Goal: Task Accomplishment & Management: Manage account settings

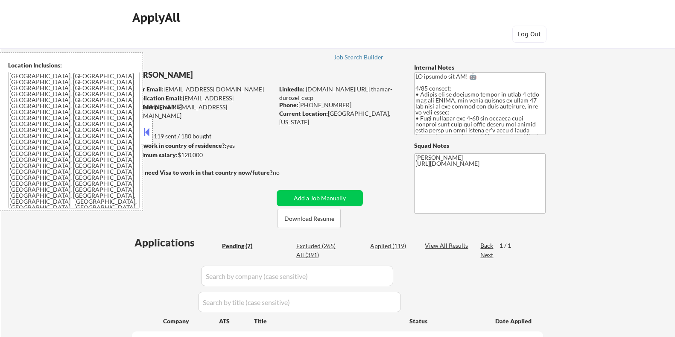
select select ""pending""
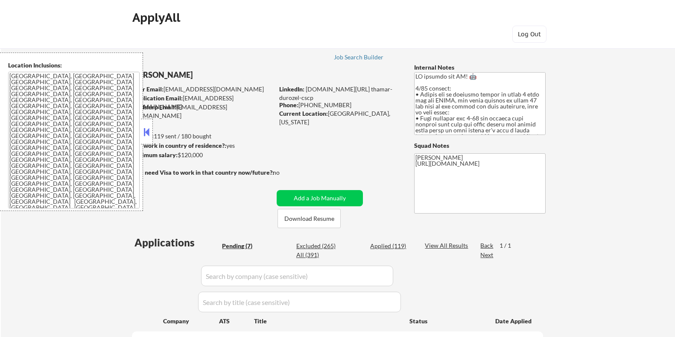
select select ""pending""
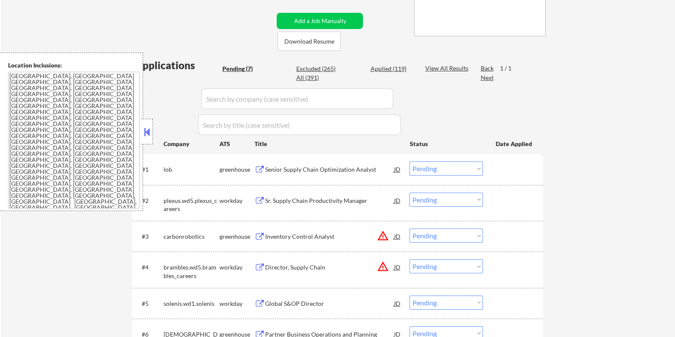
scroll to position [160, 0]
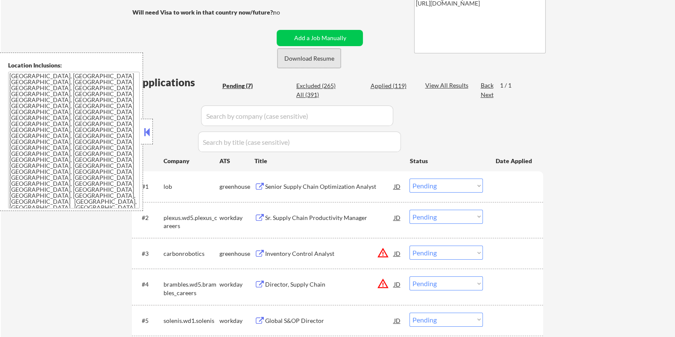
click at [306, 54] on button "Download Resume" at bounding box center [308, 58] width 63 height 19
click at [312, 188] on div "Senior Supply Chain Optimization Analyst" at bounding box center [329, 186] width 129 height 9
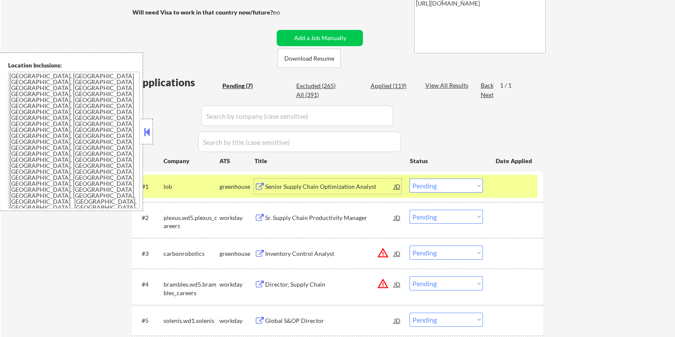
click at [395, 187] on div "JD" at bounding box center [397, 185] width 9 height 15
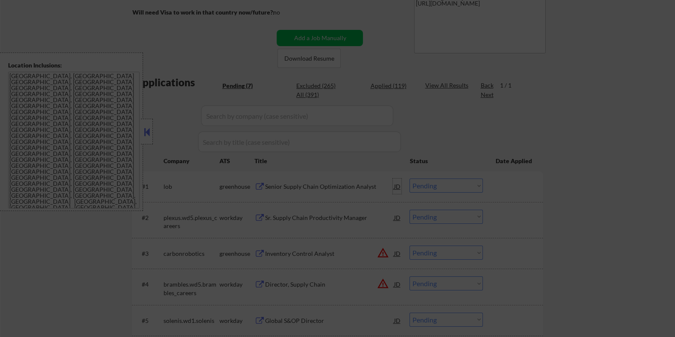
click at [630, 156] on div at bounding box center [337, 168] width 675 height 337
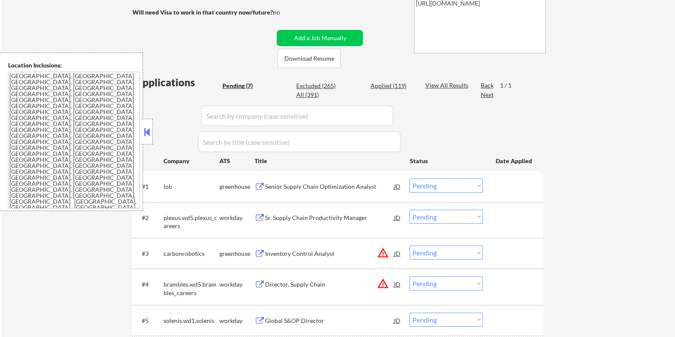
click at [394, 186] on div "JD" at bounding box center [397, 185] width 9 height 15
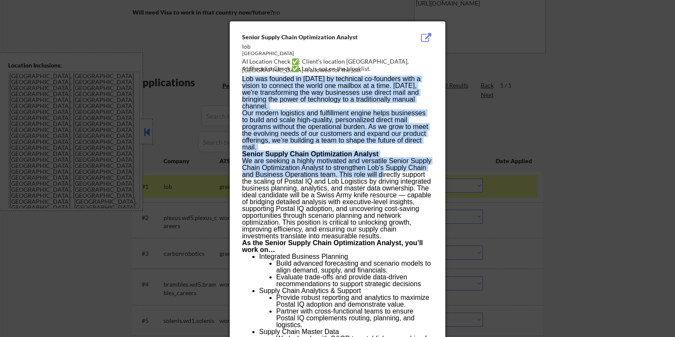
drag, startPoint x: 237, startPoint y: 34, endPoint x: 380, endPoint y: 169, distance: 197.1
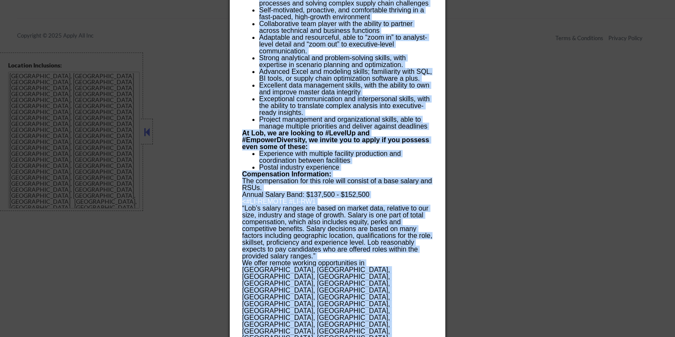
scroll to position [754, 0]
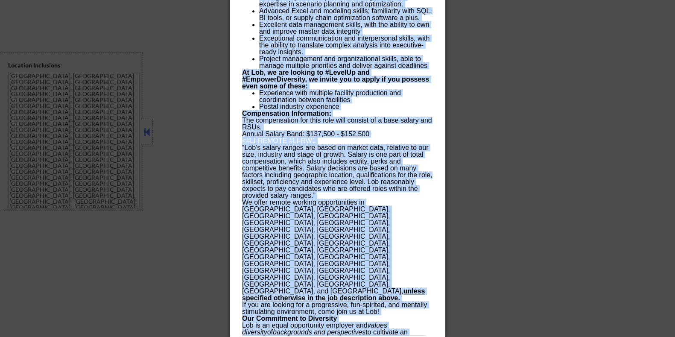
drag, startPoint x: 241, startPoint y: 35, endPoint x: 420, endPoint y: 332, distance: 346.4
copy div "Senior Supply Chain Optimization Analyst lob United States AI Location Check ✅:…"
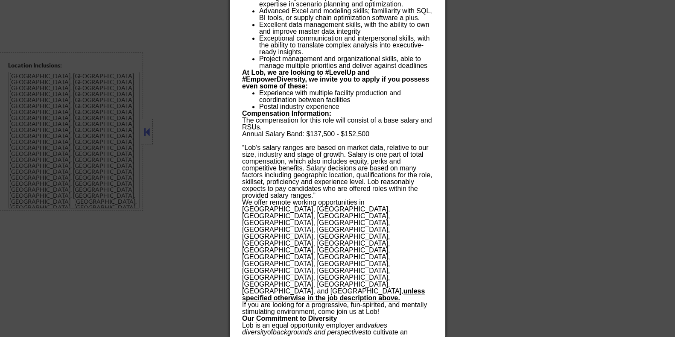
click at [531, 144] on div at bounding box center [337, 168] width 675 height 337
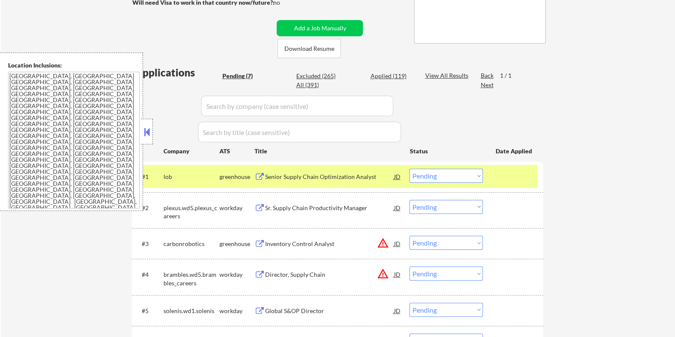
scroll to position [167, 0]
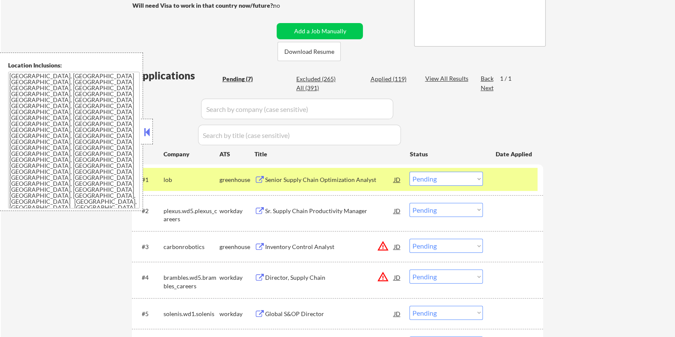
click at [472, 178] on select "Choose an option... Pending Applied Excluded (Questions) Excluded (Expired) Exc…" at bounding box center [445, 179] width 73 height 14
click at [409, 172] on select "Choose an option... Pending Applied Excluded (Questions) Excluded (Expired) Exc…" at bounding box center [445, 179] width 73 height 14
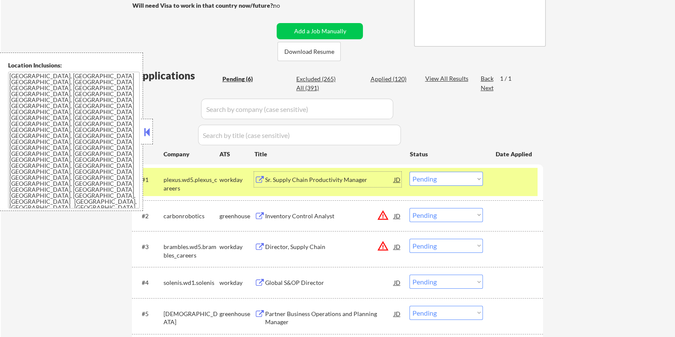
click at [307, 183] on div "Sr. Supply Chain Productivity Manager" at bounding box center [329, 179] width 129 height 9
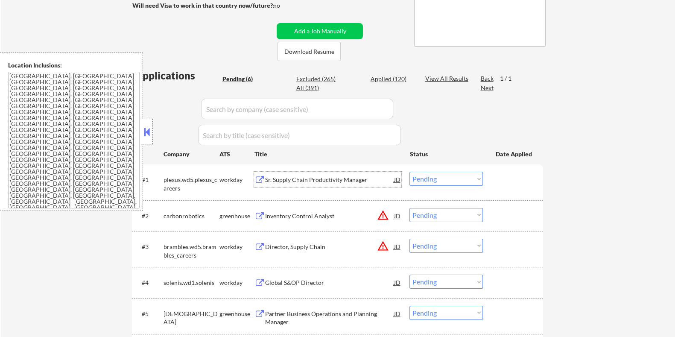
click at [458, 177] on select "Choose an option... Pending Applied Excluded (Questions) Excluded (Expired) Exc…" at bounding box center [445, 179] width 73 height 14
click at [409, 172] on select "Choose an option... Pending Applied Excluded (Questions) Excluded (Expired) Exc…" at bounding box center [445, 179] width 73 height 14
select select ""pending""
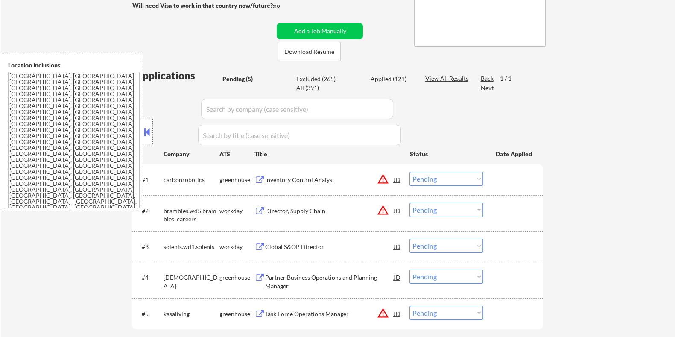
click at [279, 247] on div "Global S&OP Director" at bounding box center [329, 246] width 129 height 9
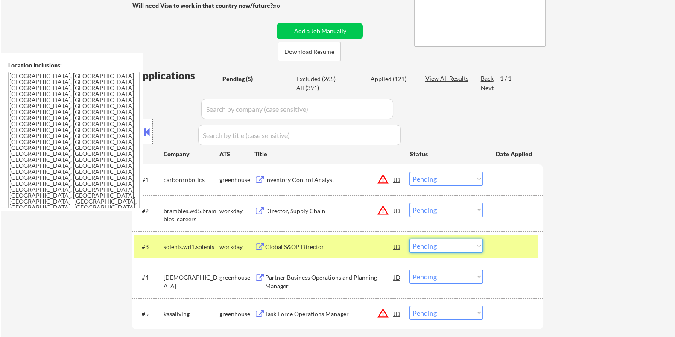
click at [476, 246] on select "Choose an option... Pending Applied Excluded (Questions) Excluded (Expired) Exc…" at bounding box center [445, 246] width 73 height 14
click at [409, 239] on select "Choose an option... Pending Applied Excluded (Questions) Excluded (Expired) Exc…" at bounding box center [445, 246] width 73 height 14
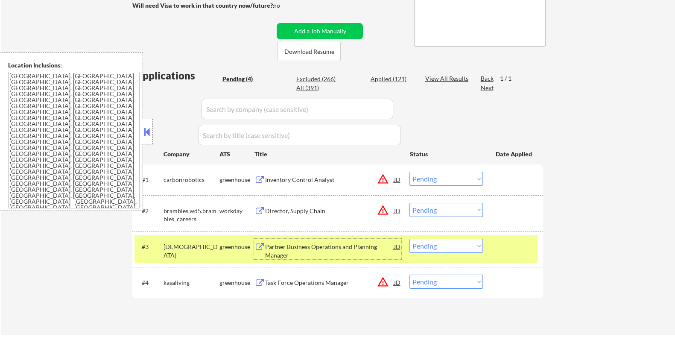
click at [312, 245] on div "Partner Business Operations and Planning Manager" at bounding box center [329, 250] width 129 height 17
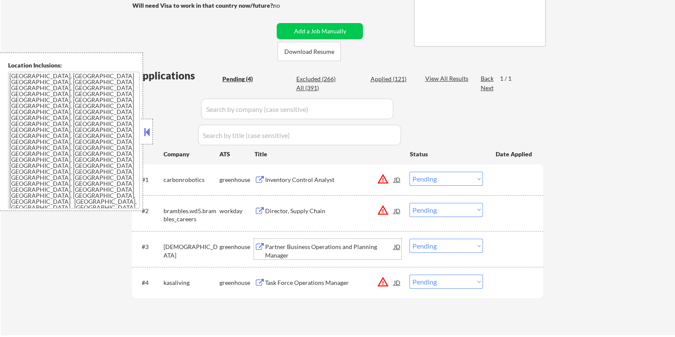
click at [431, 246] on select "Choose an option... Pending Applied Excluded (Questions) Excluded (Expired) Exc…" at bounding box center [445, 246] width 73 height 14
click at [409, 239] on select "Choose an option... Pending Applied Excluded (Questions) Excluded (Expired) Exc…" at bounding box center [445, 246] width 73 height 14
select select ""pending""
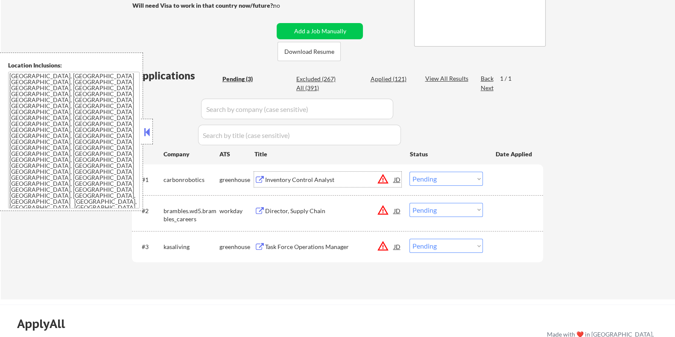
click at [311, 178] on div "Inventory Control Analyst" at bounding box center [329, 179] width 129 height 9
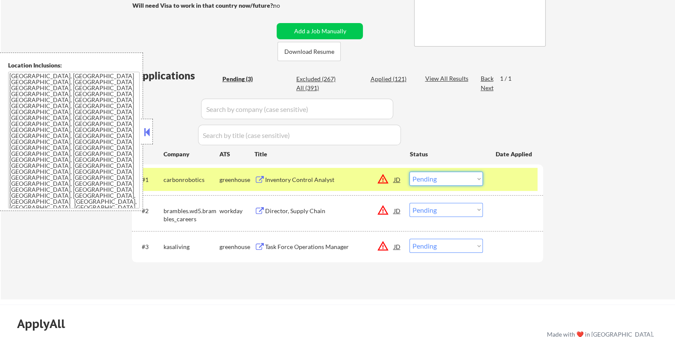
click at [437, 178] on select "Choose an option... Pending Applied Excluded (Questions) Excluded (Expired) Exc…" at bounding box center [445, 179] width 73 height 14
click at [437, 174] on select "Choose an option... Pending Applied Excluded (Questions) Excluded (Expired) Exc…" at bounding box center [445, 179] width 73 height 14
click at [409, 172] on select "Choose an option... Pending Applied Excluded (Questions) Excluded (Expired) Exc…" at bounding box center [445, 179] width 73 height 14
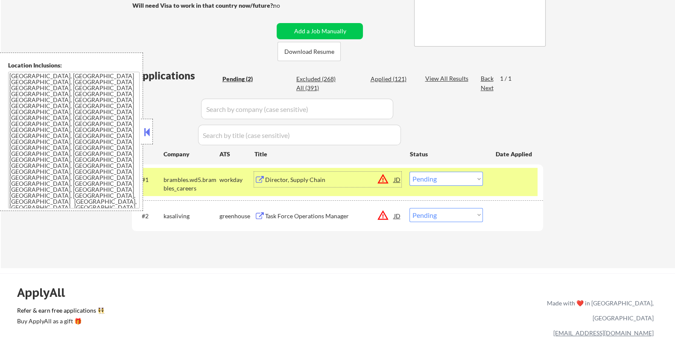
click at [282, 181] on div "Director, Supply Chain" at bounding box center [329, 179] width 129 height 9
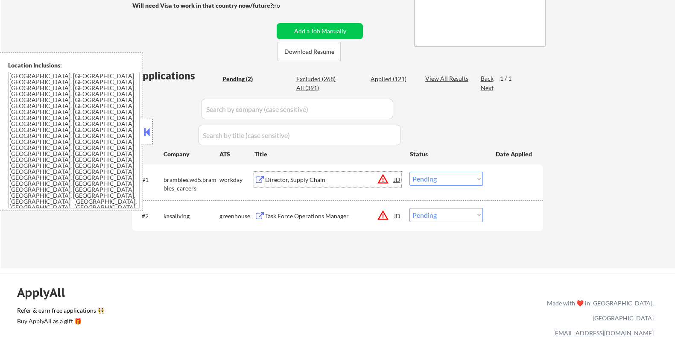
click at [423, 174] on select "Choose an option... Pending Applied Excluded (Questions) Excluded (Expired) Exc…" at bounding box center [445, 179] width 73 height 14
click at [409, 172] on select "Choose an option... Pending Applied Excluded (Questions) Excluded (Expired) Exc…" at bounding box center [445, 179] width 73 height 14
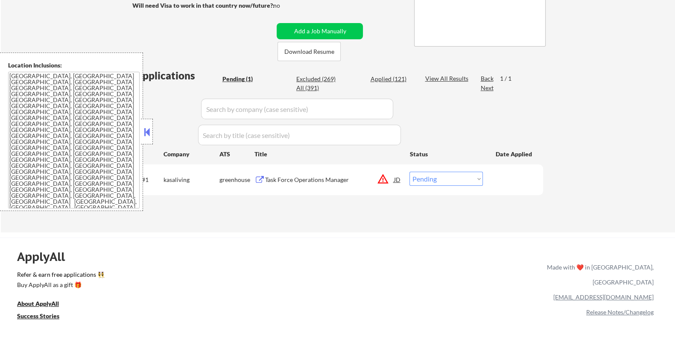
click at [288, 181] on div "Task Force Operations Manager" at bounding box center [329, 179] width 129 height 9
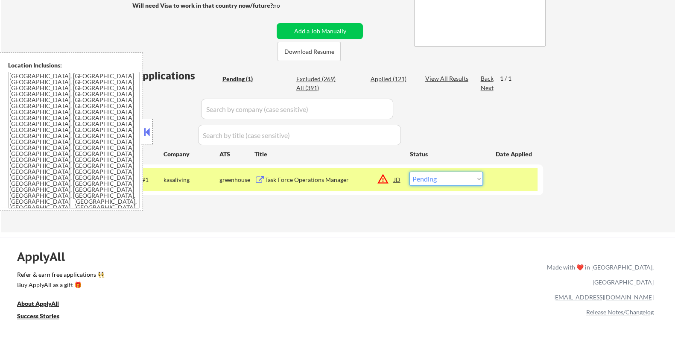
click at [429, 178] on select "Choose an option... Pending Applied Excluded (Questions) Excluded (Expired) Exc…" at bounding box center [445, 179] width 73 height 14
select select ""excluded__bad_match_""
click at [409, 172] on select "Choose an option... Pending Applied Excluded (Questions) Excluded (Expired) Exc…" at bounding box center [445, 179] width 73 height 14
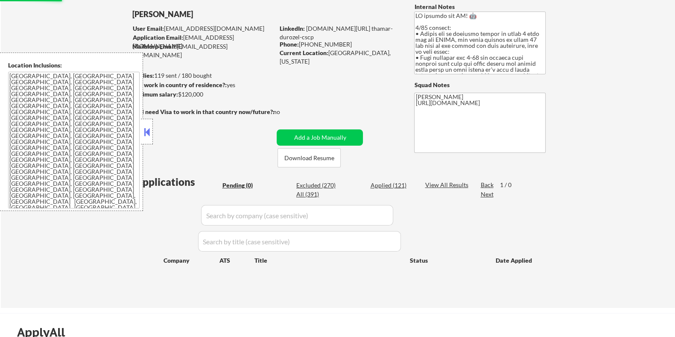
scroll to position [60, 0]
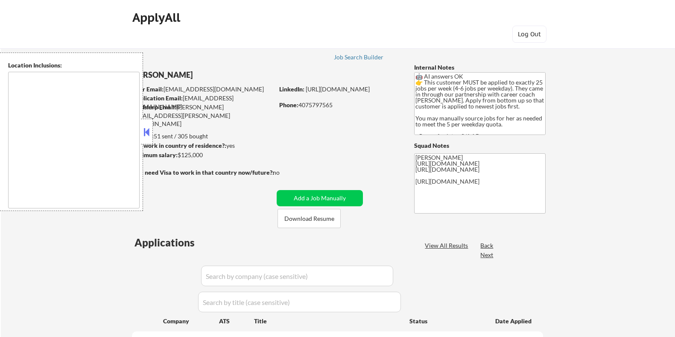
select select ""pending""
type textarea "Seattle, WA Mercer Island, WA Shoreline, WA Tukwila, WA Burien, WA SeaTac, WA W…"
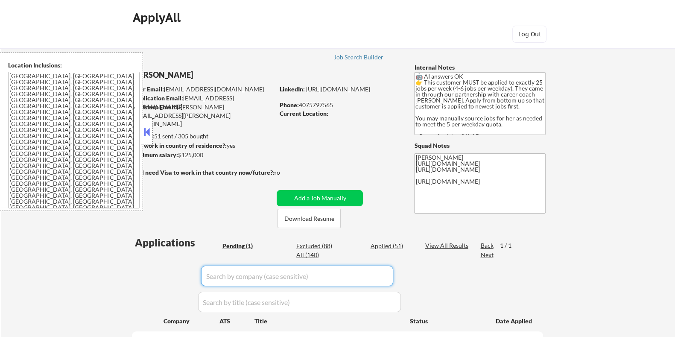
drag, startPoint x: 241, startPoint y: 287, endPoint x: 291, endPoint y: 267, distance: 54.2
click at [291, 269] on input "input" at bounding box center [297, 275] width 192 height 20
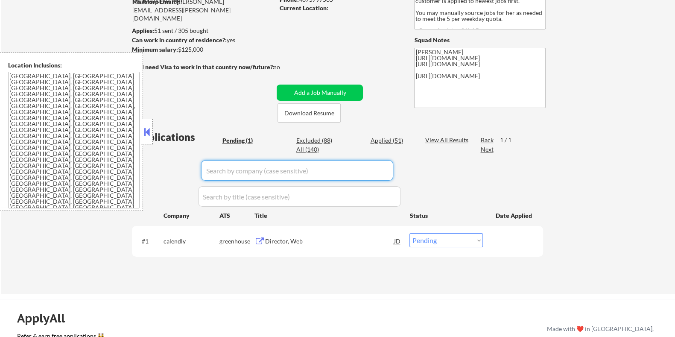
scroll to position [106, 0]
click at [279, 240] on div "Director, Web" at bounding box center [329, 240] width 129 height 9
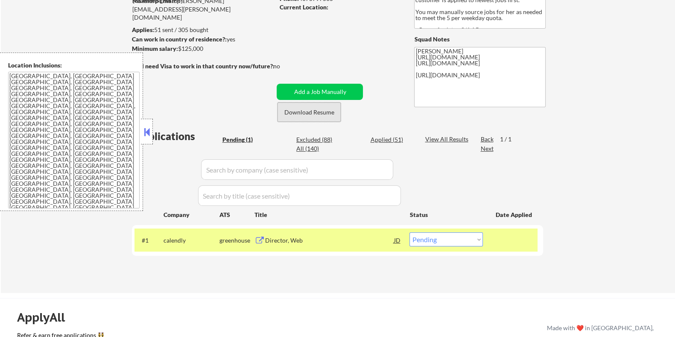
click at [306, 110] on button "Download Resume" at bounding box center [308, 111] width 63 height 19
click at [434, 242] on select "Choose an option... Pending Applied Excluded (Questions) Excluded (Expired) Exc…" at bounding box center [445, 239] width 73 height 14
select select ""applied""
click at [409, 232] on select "Choose an option... Pending Applied Excluded (Questions) Excluded (Expired) Exc…" at bounding box center [445, 239] width 73 height 14
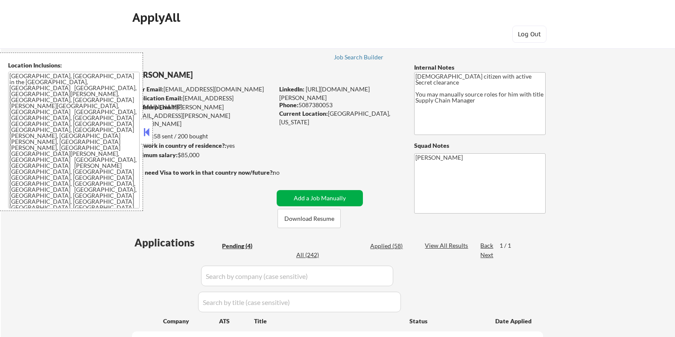
select select ""pending""
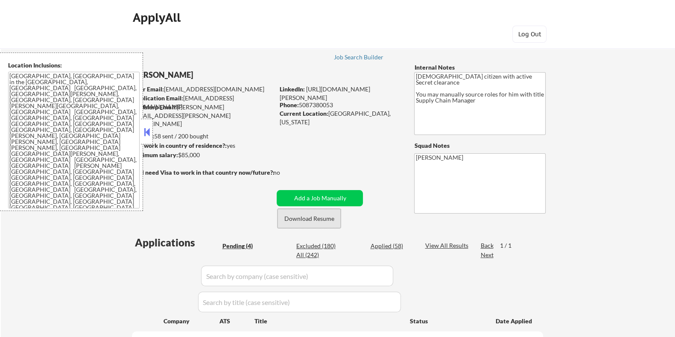
click at [322, 217] on button "Download Resume" at bounding box center [308, 218] width 63 height 19
select select ""pending""
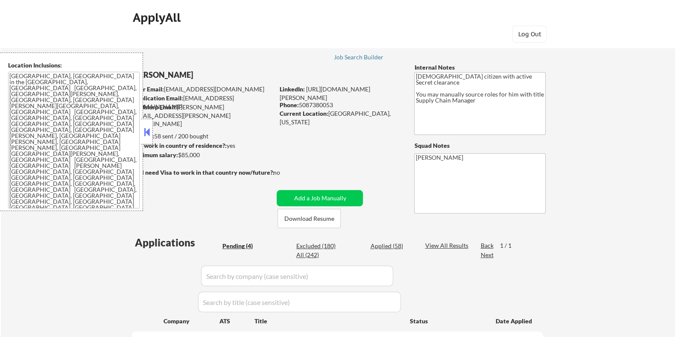
click at [146, 130] on button at bounding box center [146, 131] width 9 height 13
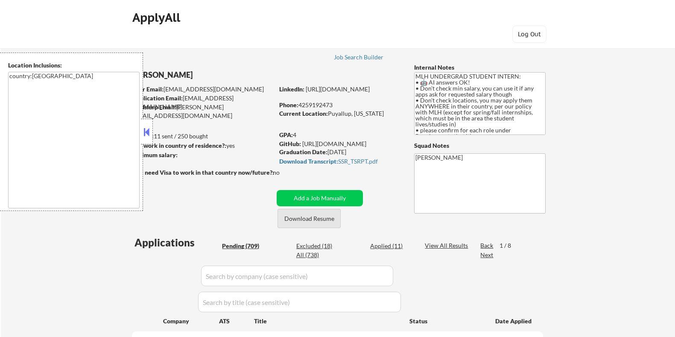
click at [299, 219] on button "Download Resume" at bounding box center [308, 218] width 63 height 19
select select ""pending""
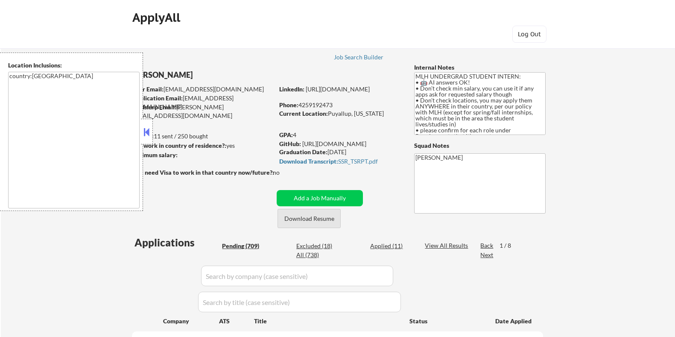
select select ""pending""
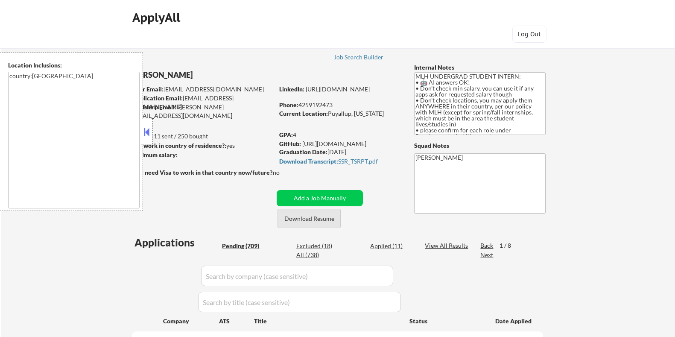
select select ""pending""
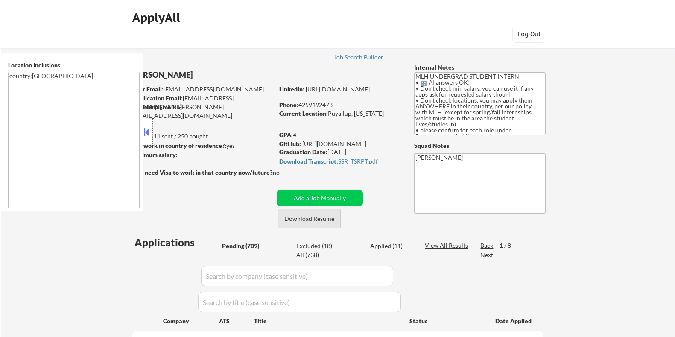
select select ""pending""
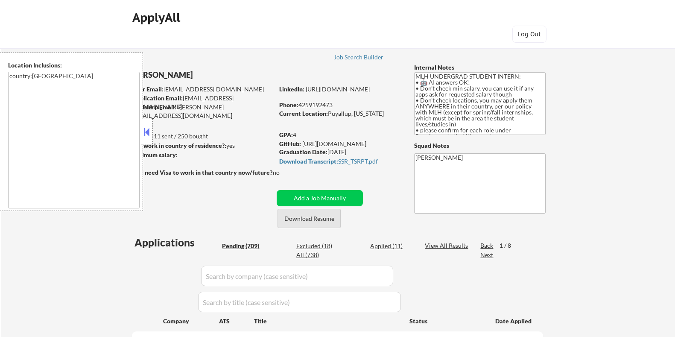
select select ""pending""
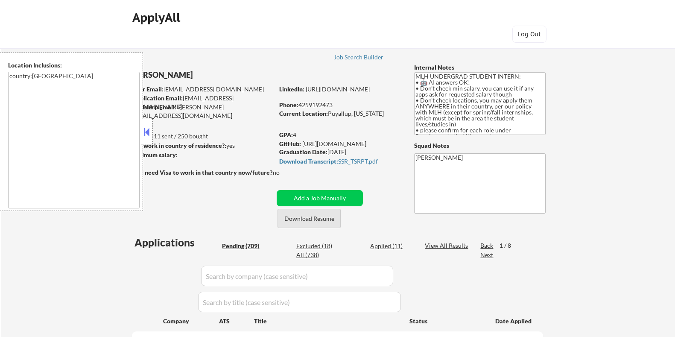
select select ""pending""
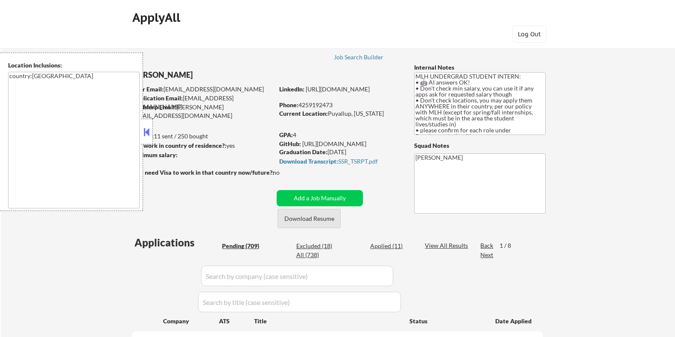
select select ""pending""
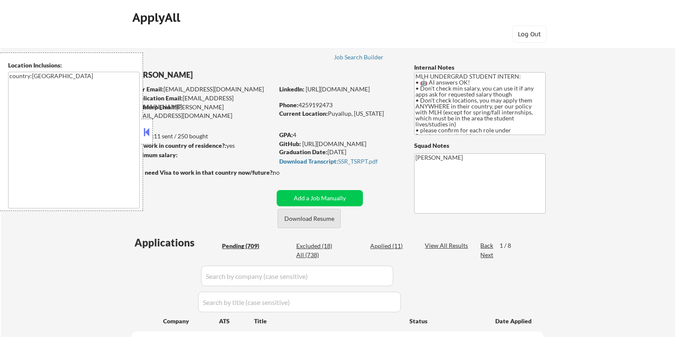
select select ""pending""
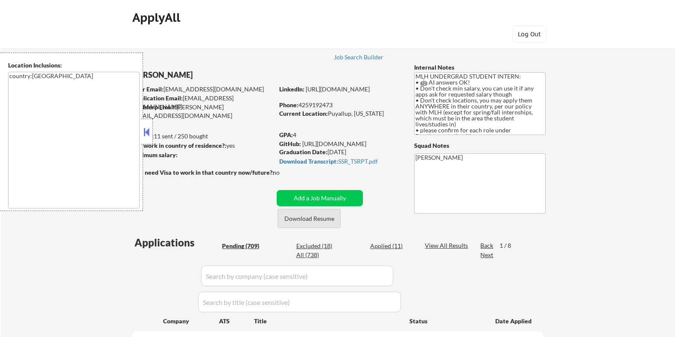
select select ""pending""
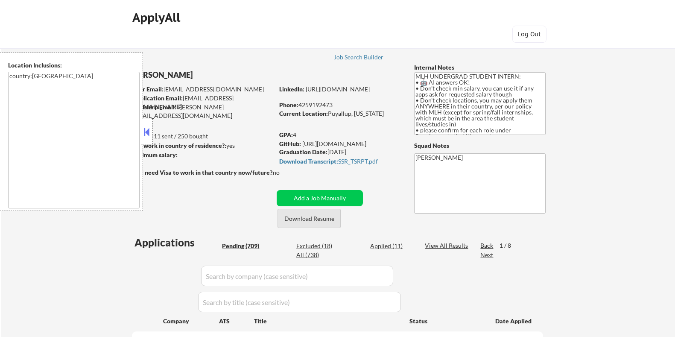
select select ""pending""
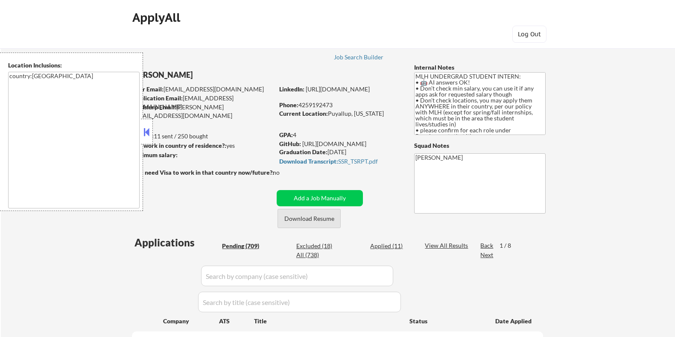
select select ""pending""
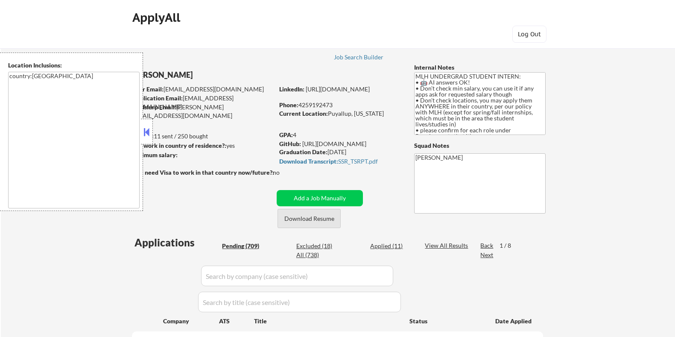
select select ""pending""
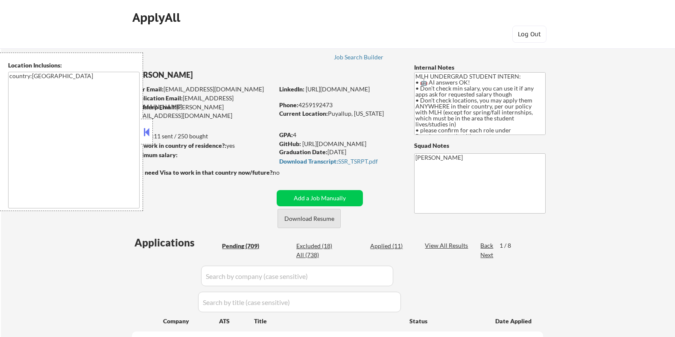
select select ""pending""
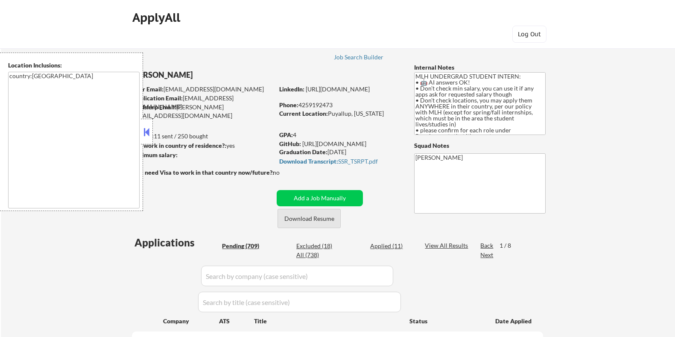
select select ""pending""
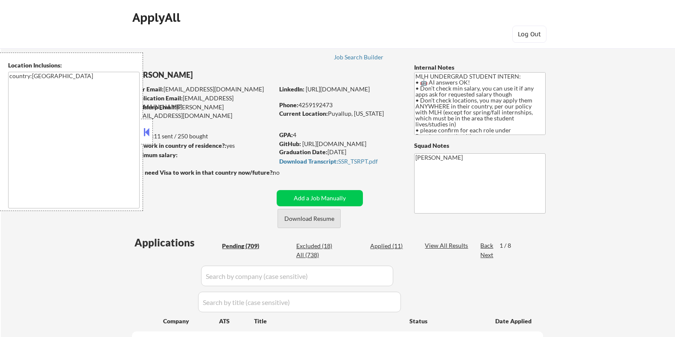
select select ""pending""
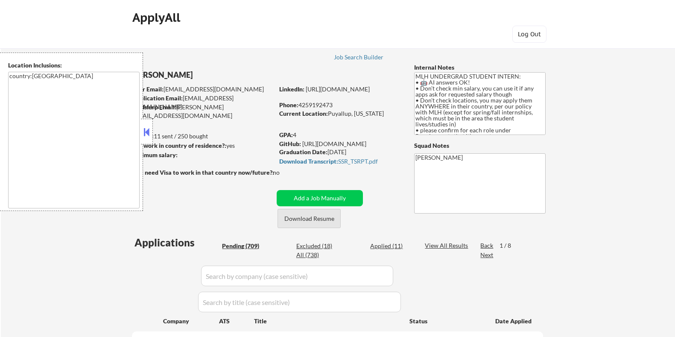
select select ""pending""
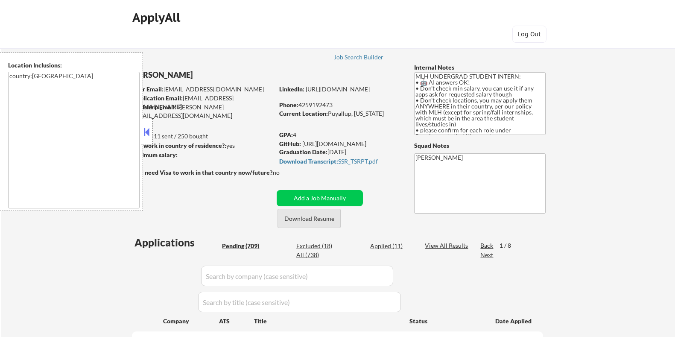
select select ""pending""
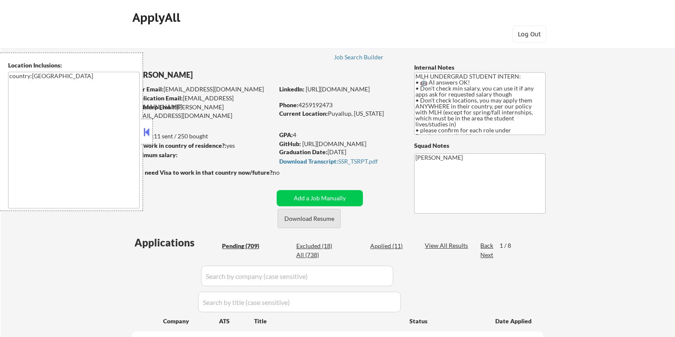
select select ""pending""
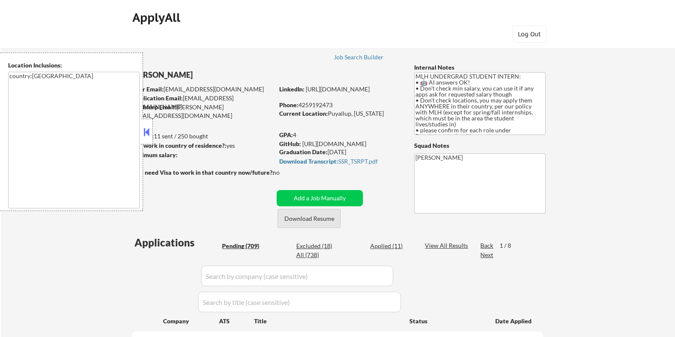
select select ""pending""
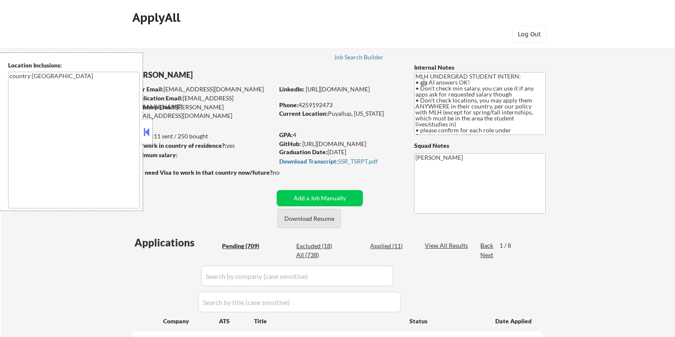
select select ""pending""
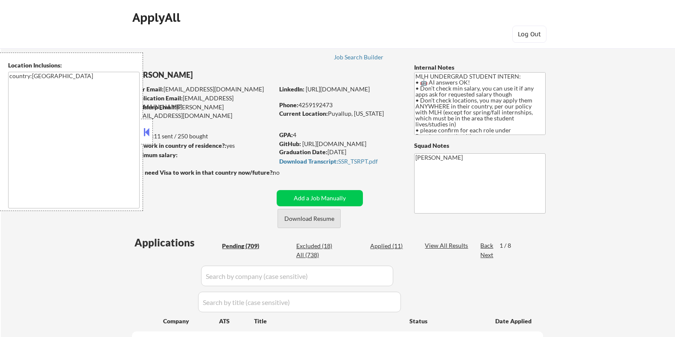
select select ""pending""
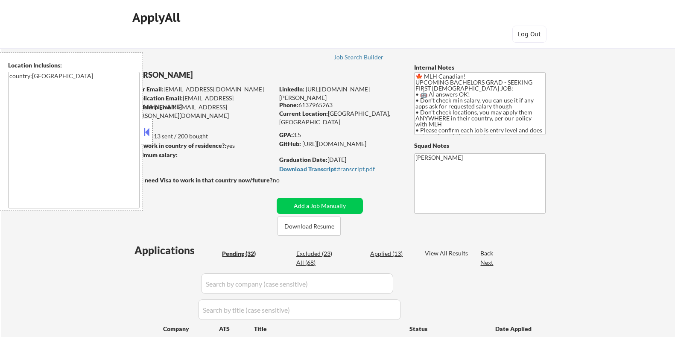
select select ""pending""
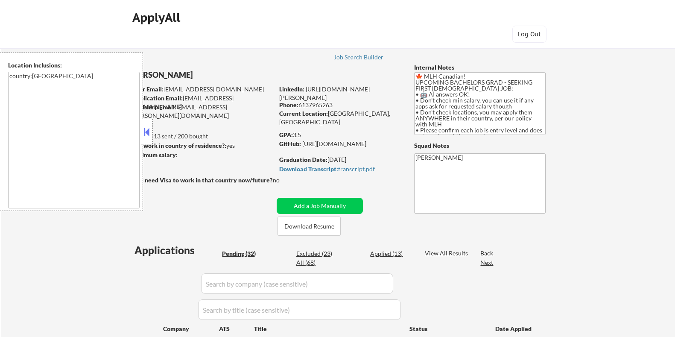
select select ""pending""
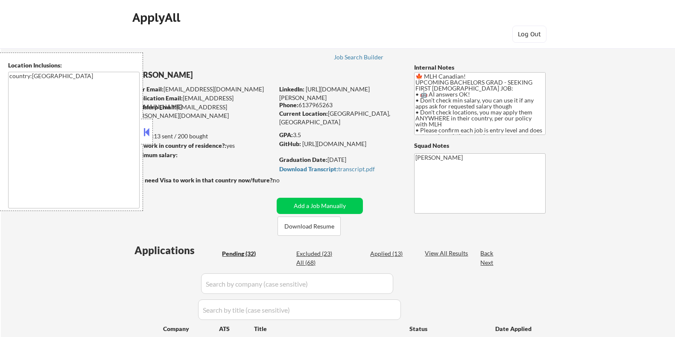
select select ""pending""
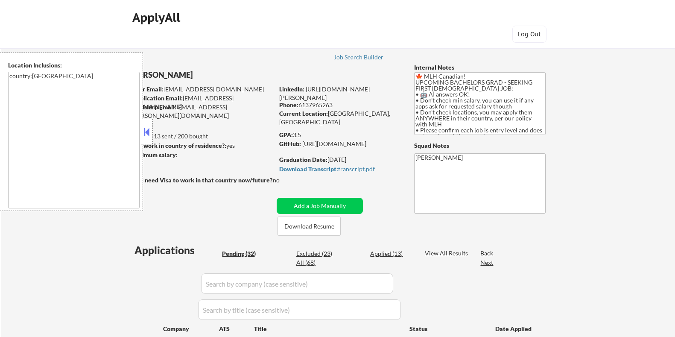
select select ""pending""
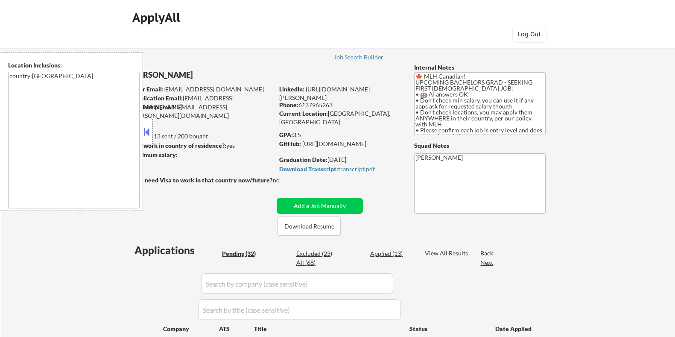
select select ""pending""
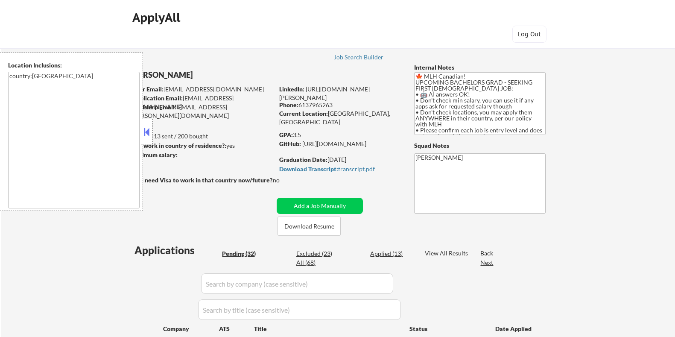
select select ""pending""
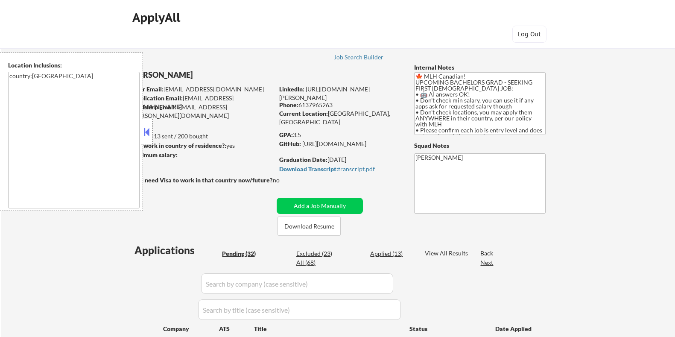
select select ""pending""
click at [305, 229] on button "Download Resume" at bounding box center [308, 225] width 63 height 19
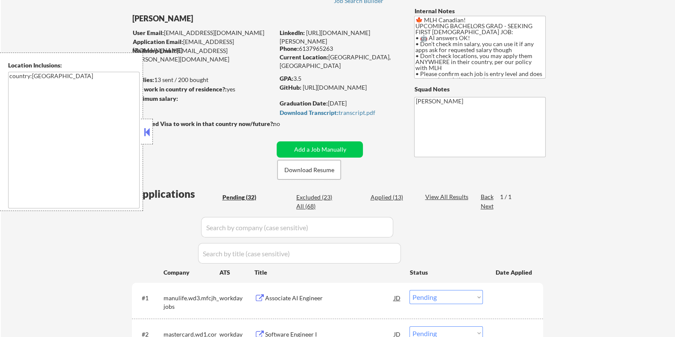
scroll to position [106, 0]
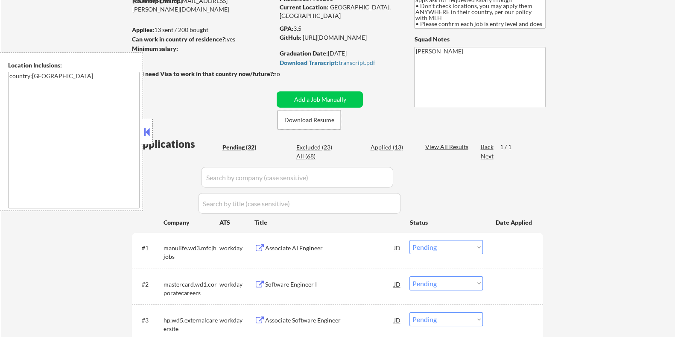
click at [296, 244] on div "Associate AI Engineer" at bounding box center [329, 248] width 129 height 9
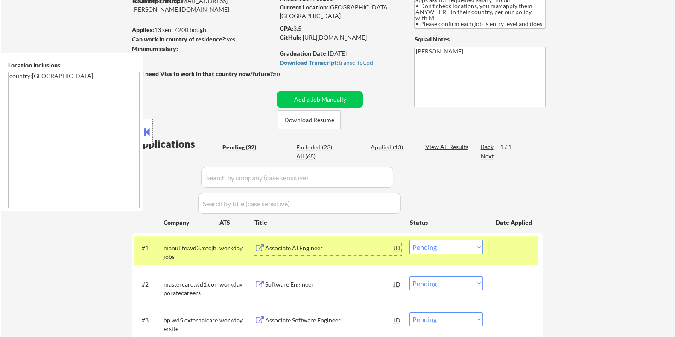
click at [452, 247] on select "Choose an option... Pending Applied Excluded (Questions) Excluded (Expired) Exc…" at bounding box center [445, 247] width 73 height 14
click at [409, 240] on select "Choose an option... Pending Applied Excluded (Questions) Excluded (Expired) Exc…" at bounding box center [445, 247] width 73 height 14
select select ""pending""
click at [310, 244] on div "Software Engineer I" at bounding box center [329, 248] width 129 height 9
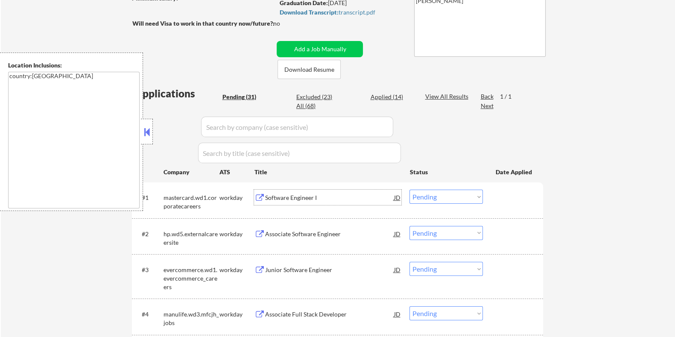
scroll to position [160, 0]
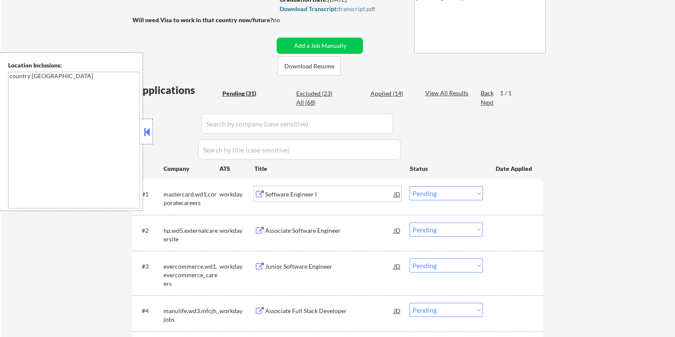
click at [312, 230] on div "Associate Software Engineer" at bounding box center [329, 230] width 129 height 9
